Goal: Task Accomplishment & Management: Manage account settings

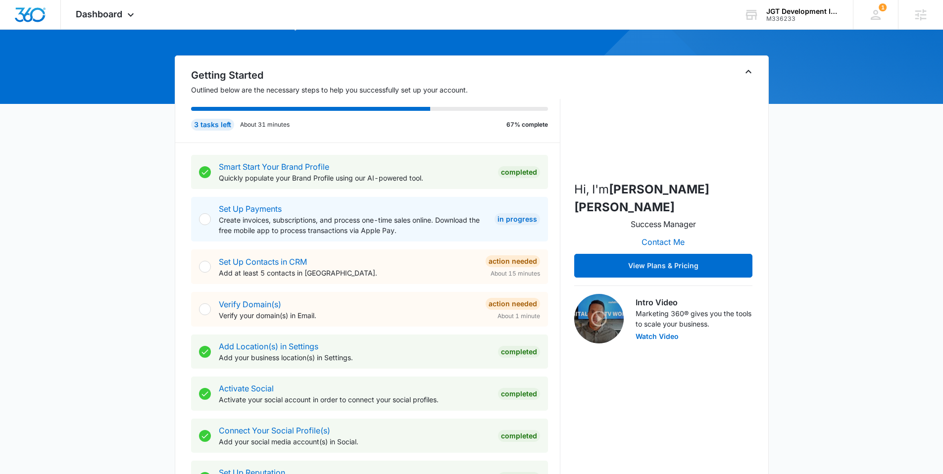
scroll to position [212, 0]
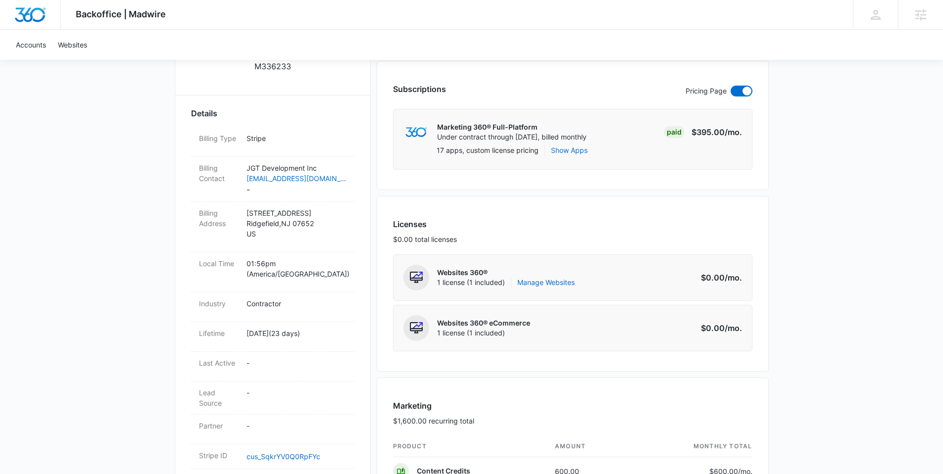
scroll to position [293, 0]
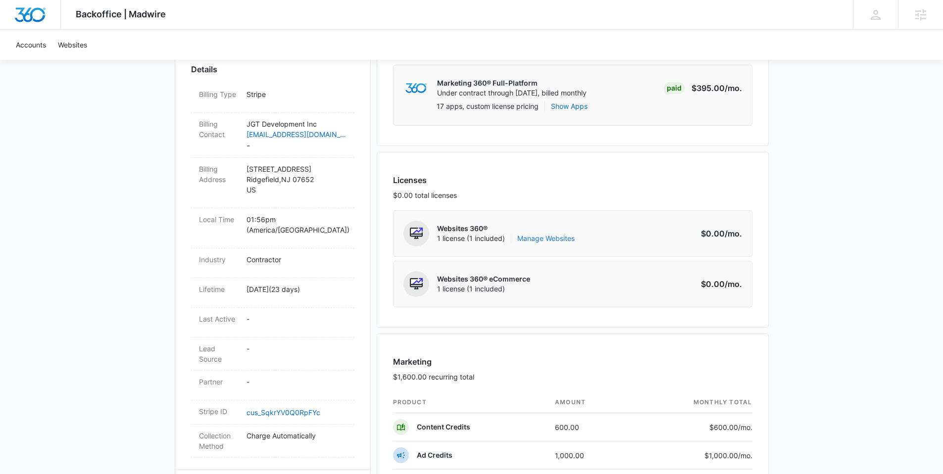
click at [533, 236] on link "Manage Websites" at bounding box center [545, 239] width 57 height 10
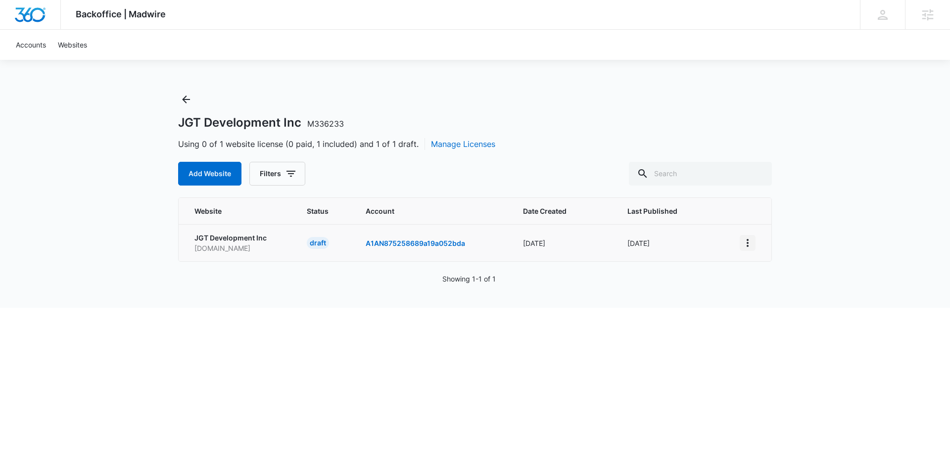
click at [745, 242] on icon "View More" at bounding box center [748, 243] width 12 height 12
click at [761, 310] on button "Activate Draft" at bounding box center [787, 315] width 95 height 15
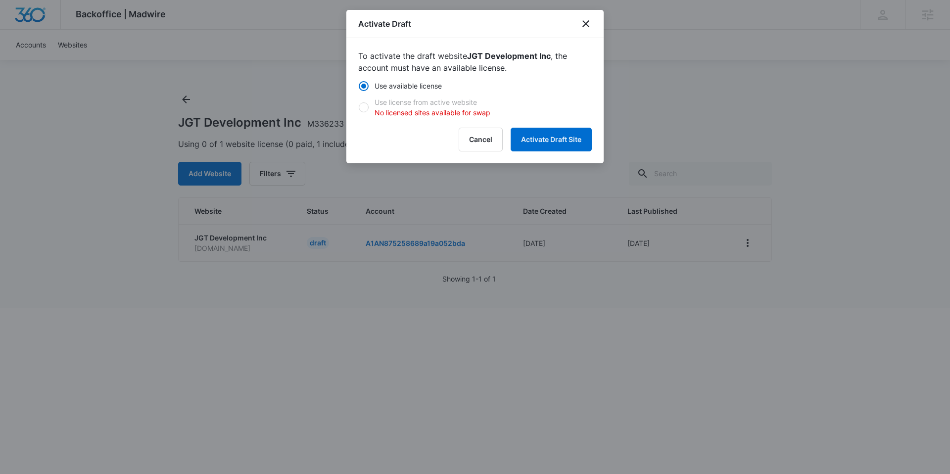
click at [544, 126] on form "Use available license Use license from active website No licensed sites availab…" at bounding box center [475, 116] width 234 height 71
click at [541, 143] on button "Activate Draft Site" at bounding box center [551, 140] width 81 height 24
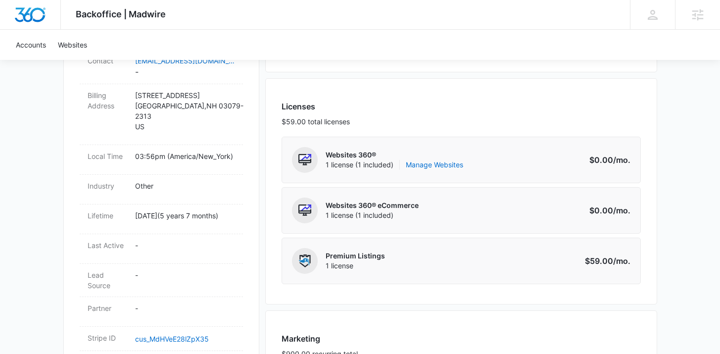
scroll to position [367, 0]
click at [410, 163] on link "Manage Websites" at bounding box center [434, 164] width 57 height 10
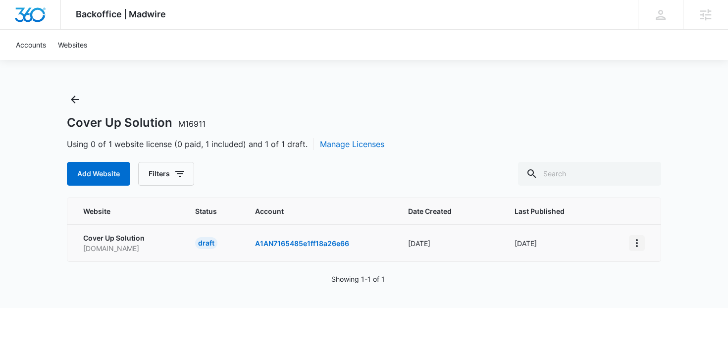
click at [644, 240] on button "View More" at bounding box center [637, 243] width 16 height 16
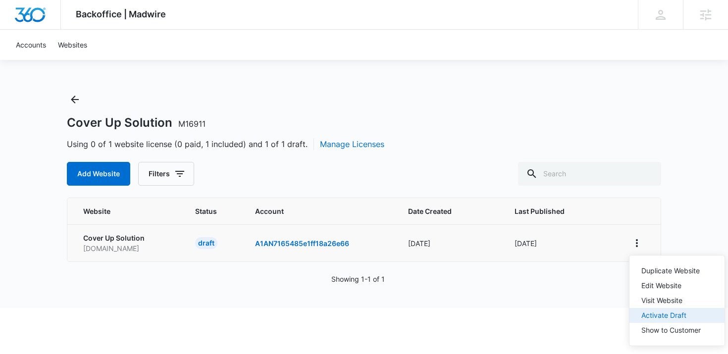
click at [650, 309] on button "Activate Draft" at bounding box center [676, 315] width 95 height 15
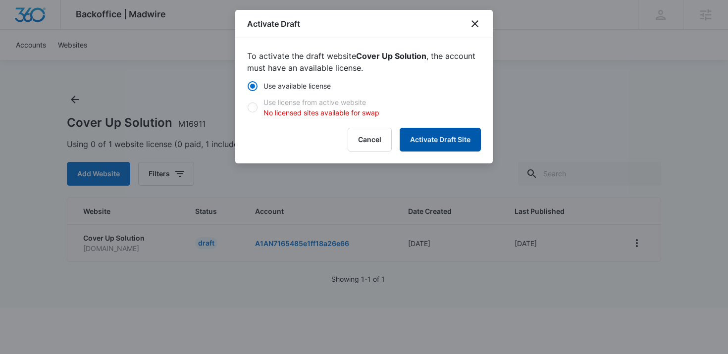
click at [451, 140] on button "Activate Draft Site" at bounding box center [439, 140] width 81 height 24
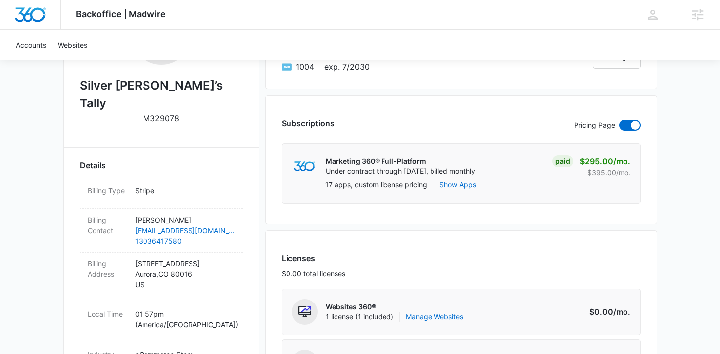
scroll to position [229, 0]
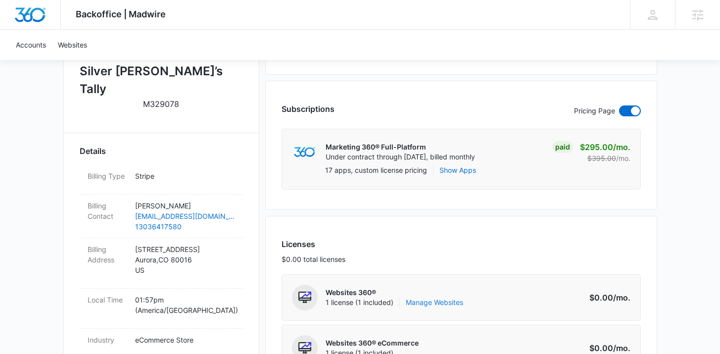
click at [429, 306] on link "Manage Websites" at bounding box center [434, 302] width 57 height 10
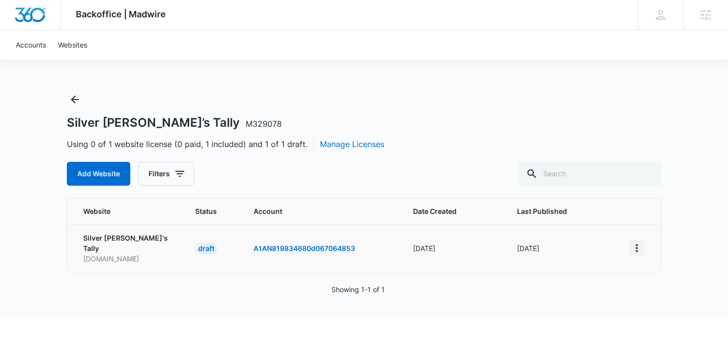
click at [639, 244] on icon "View More" at bounding box center [637, 248] width 12 height 12
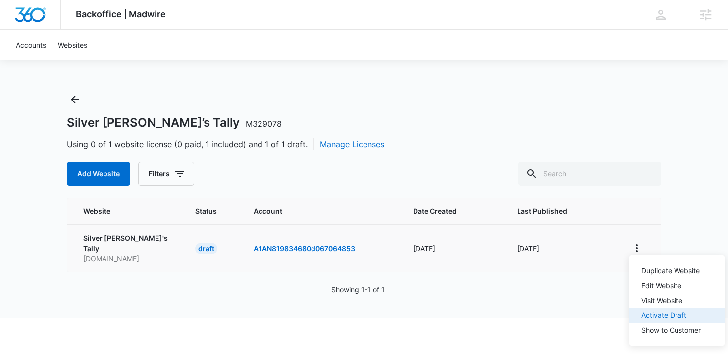
click at [649, 310] on button "Activate Draft" at bounding box center [676, 315] width 95 height 15
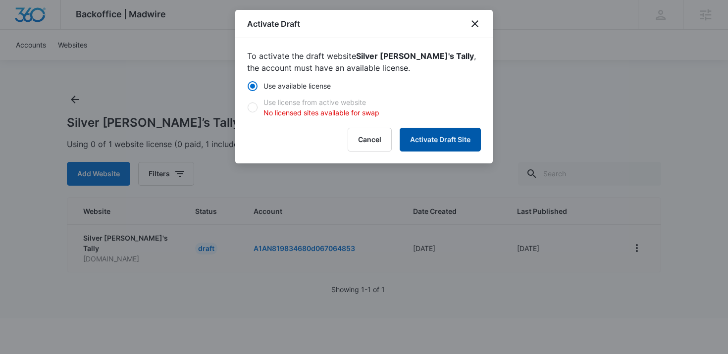
click at [447, 135] on button "Activate Draft Site" at bounding box center [439, 140] width 81 height 24
